Goal: Task Accomplishment & Management: Manage account settings

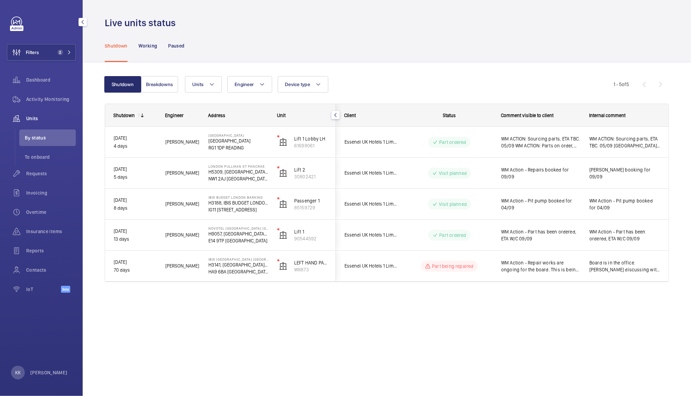
click at [57, 40] on div "Filters 2 Dashboard Activity Monitoring Units By status To onboard Requests Inv…" at bounding box center [41, 159] width 69 height 284
click at [58, 45] on button "Filters 2" at bounding box center [41, 52] width 69 height 17
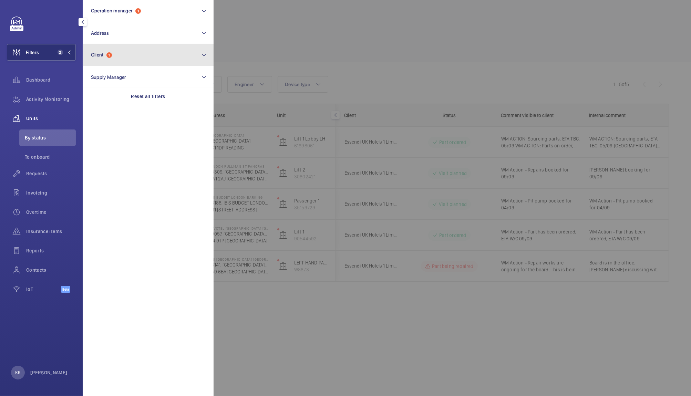
click at [119, 51] on button "Client 1" at bounding box center [148, 55] width 131 height 22
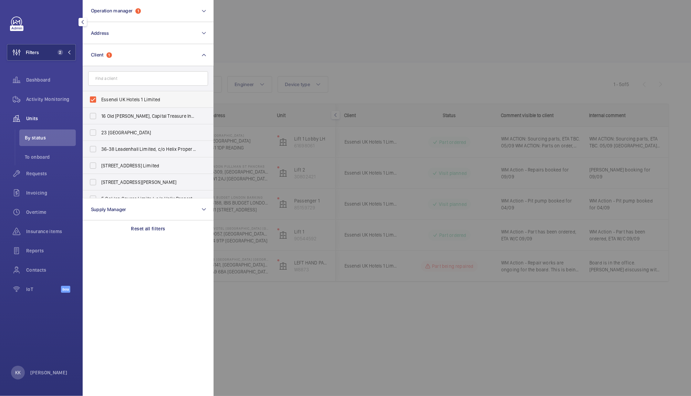
click at [108, 96] on span "Essendi UK Hotels 1 Limited" at bounding box center [148, 99] width 95 height 7
click at [100, 96] on input "Essendi UK Hotels 1 Limited" at bounding box center [93, 100] width 14 height 14
checkbox input "false"
click at [289, 53] on div at bounding box center [559, 198] width 691 height 396
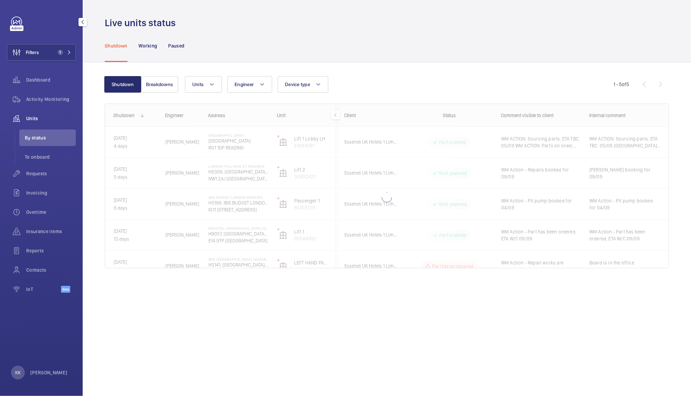
click at [46, 116] on span "Units" at bounding box center [51, 118] width 50 height 7
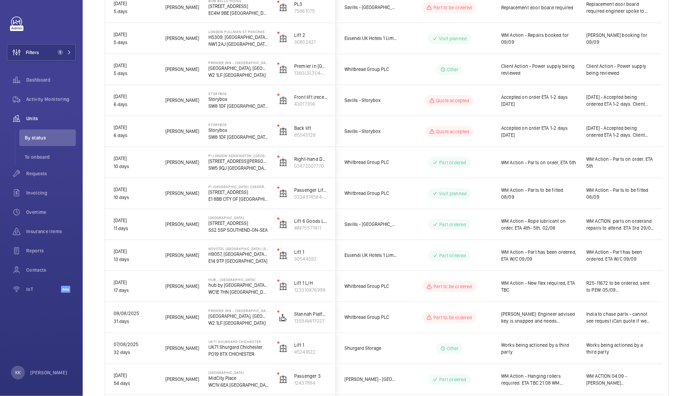
scroll to position [284, 0]
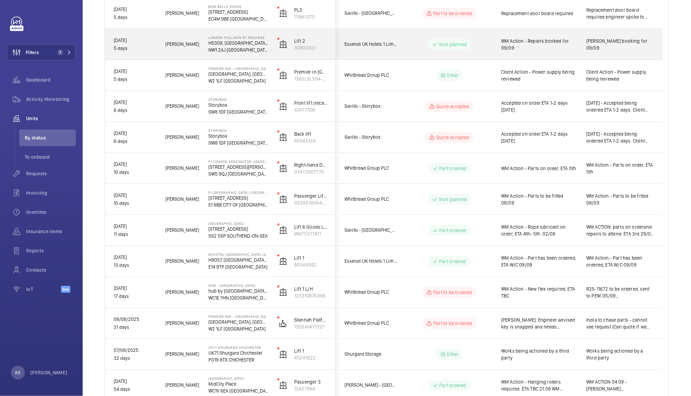
click at [547, 38] on span "WM Action - Repairs booked for 09/09" at bounding box center [539, 45] width 76 height 14
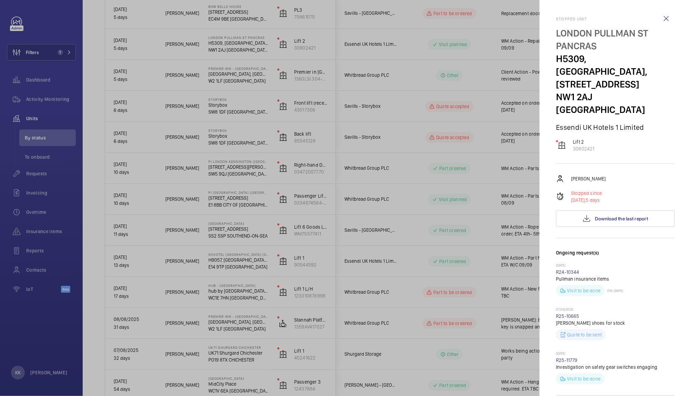
click at [675, 95] on mat-sidenav "Stopped unit [GEOGRAPHIC_DATA] PULLMAN ST PANCRAS H5309, [GEOGRAPHIC_DATA], [ST…" at bounding box center [616, 198] width 152 height 396
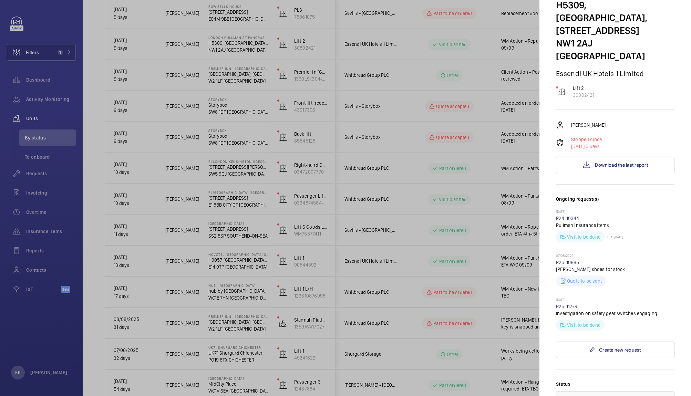
scroll to position [0, 0]
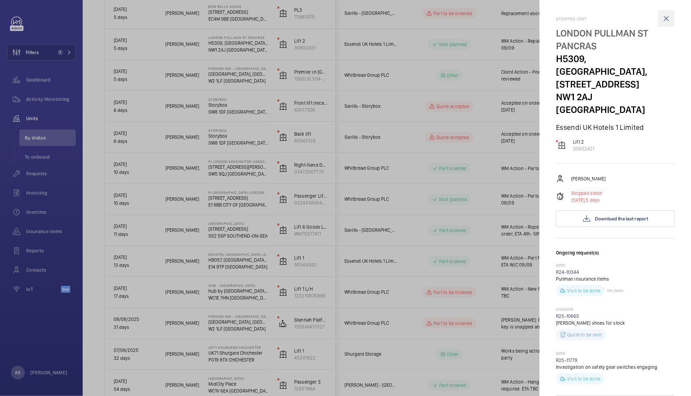
click at [660, 18] on wm-front-icon-button at bounding box center [666, 18] width 17 height 17
